Goal: Task Accomplishment & Management: Use online tool/utility

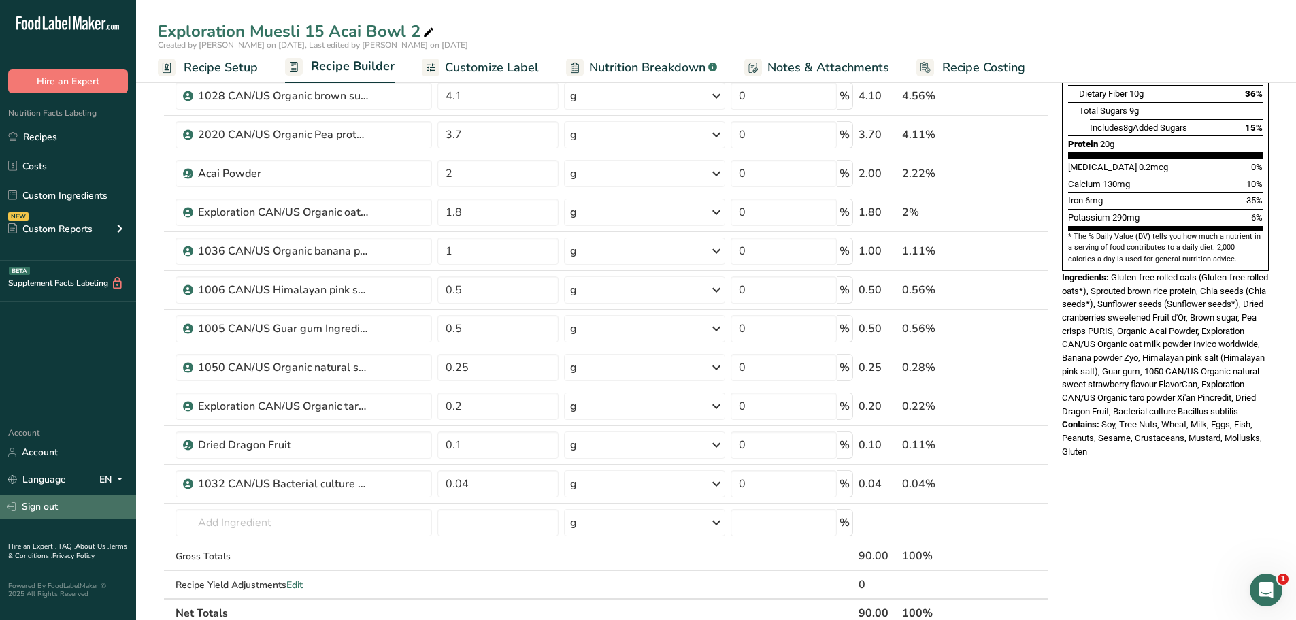
click at [50, 505] on link "Sign out" at bounding box center [68, 507] width 136 height 24
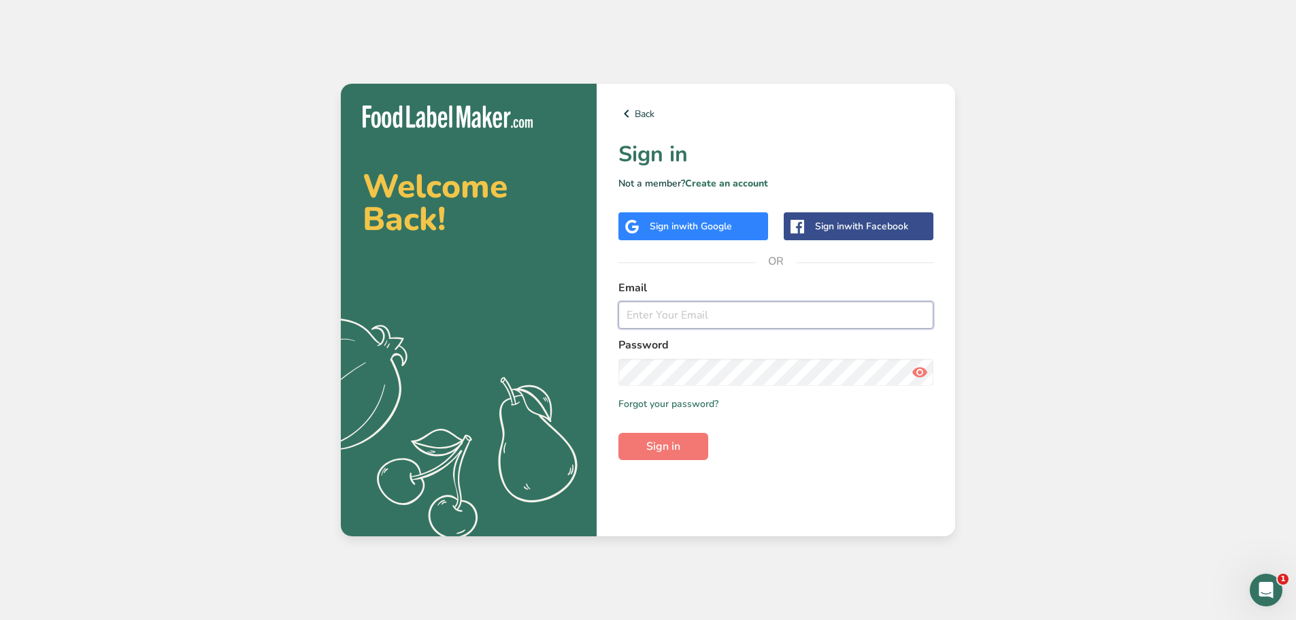
click at [646, 311] on input "email" at bounding box center [776, 314] width 315 height 27
type input "gabriela@liveholos.com"
click at [666, 444] on span "Sign in" at bounding box center [663, 446] width 34 height 16
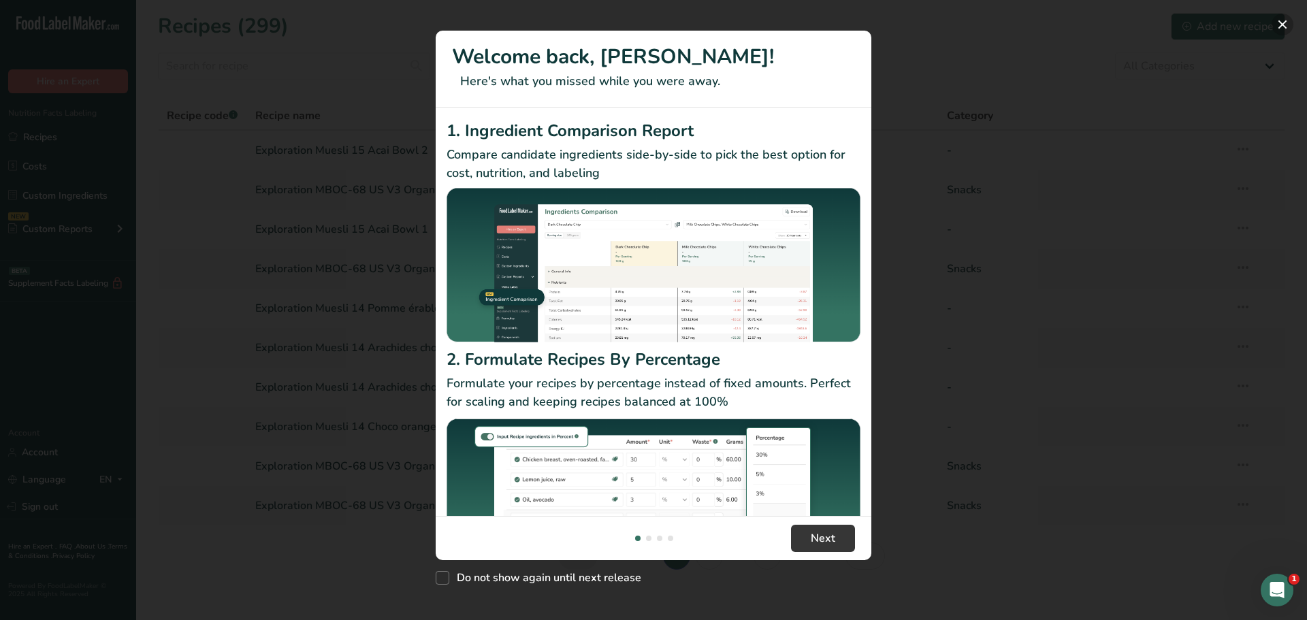
click at [1280, 24] on button "New Features" at bounding box center [1282, 25] width 22 height 22
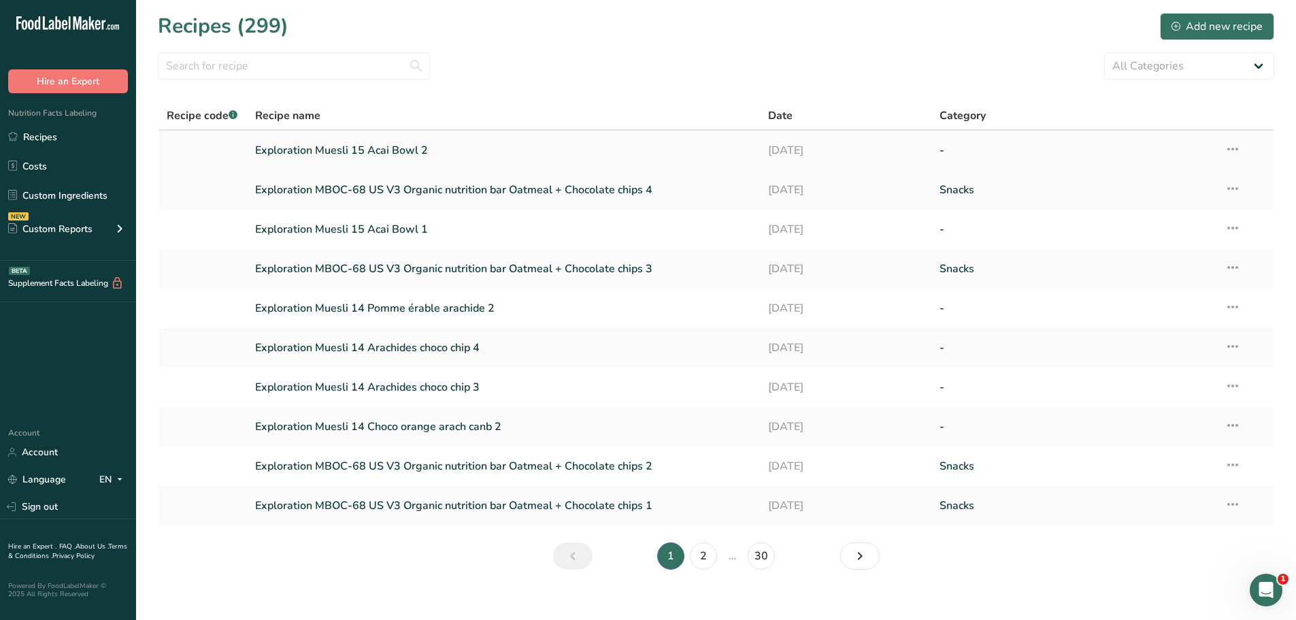
click at [384, 148] on link "Exploration Muesli 15 Acai Bowl 2" at bounding box center [503, 150] width 497 height 29
